Goal: Transaction & Acquisition: Purchase product/service

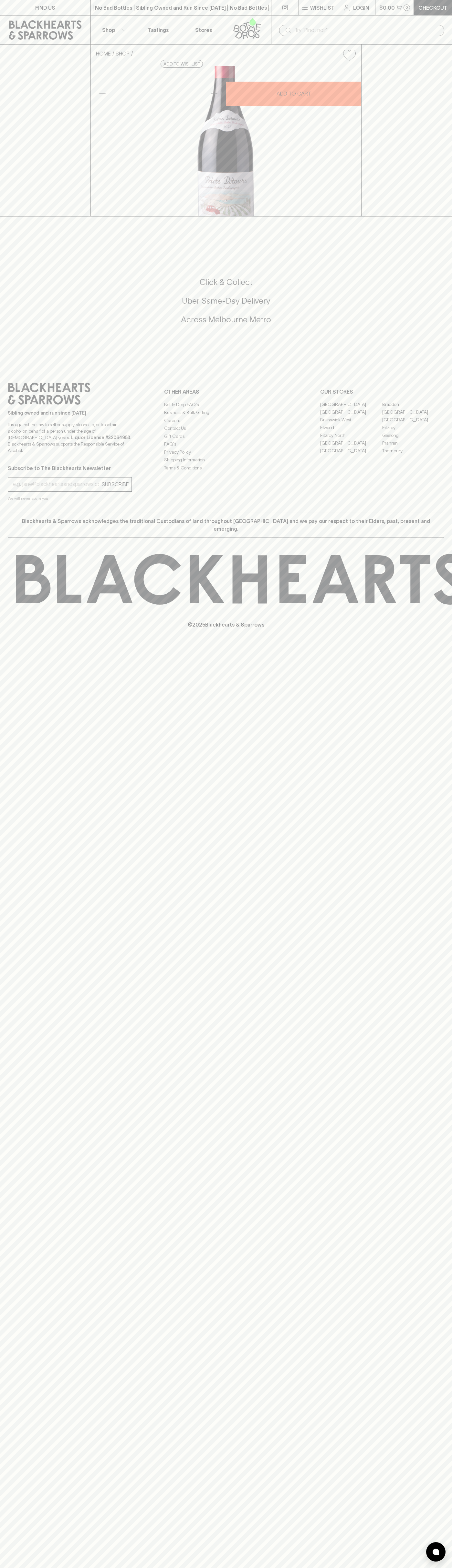
click at [435, 1189] on div "FIND US | No Bad Bottles | Sibling Owned and Run Since [DATE] | No Bad Bottles …" at bounding box center [226, 784] width 452 height 1568
click at [217, 1567] on html "FIND US | No Bad Bottles | Sibling Owned and Run Since [DATE] | No Bad Bottles …" at bounding box center [226, 784] width 452 height 1568
click at [0, 217] on div "HOME SHOP Petit Detours Pinot Noir 2023 $30.00 Add to wishlist 10% discount whe…" at bounding box center [226, 130] width 452 height 172
